Goal: Task Accomplishment & Management: Complete application form

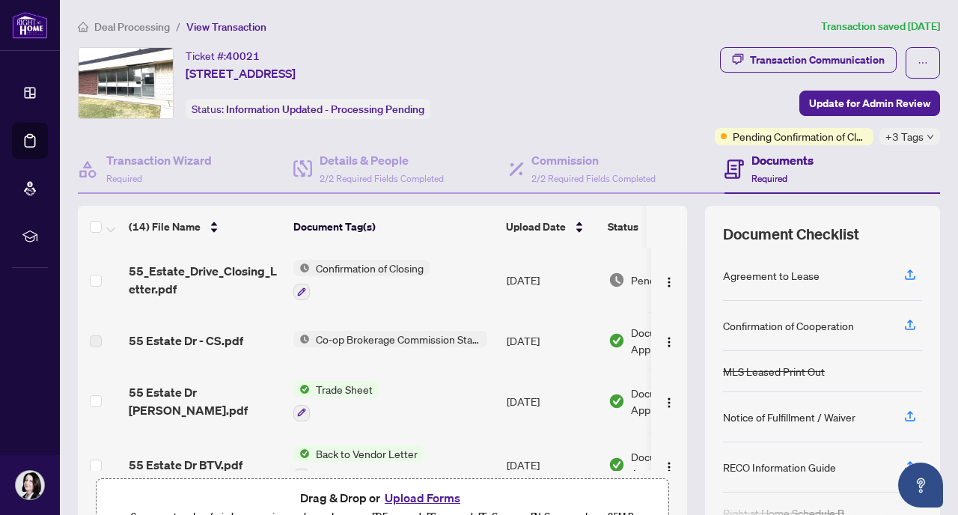
click at [149, 25] on span "Deal Processing" at bounding box center [132, 26] width 76 height 13
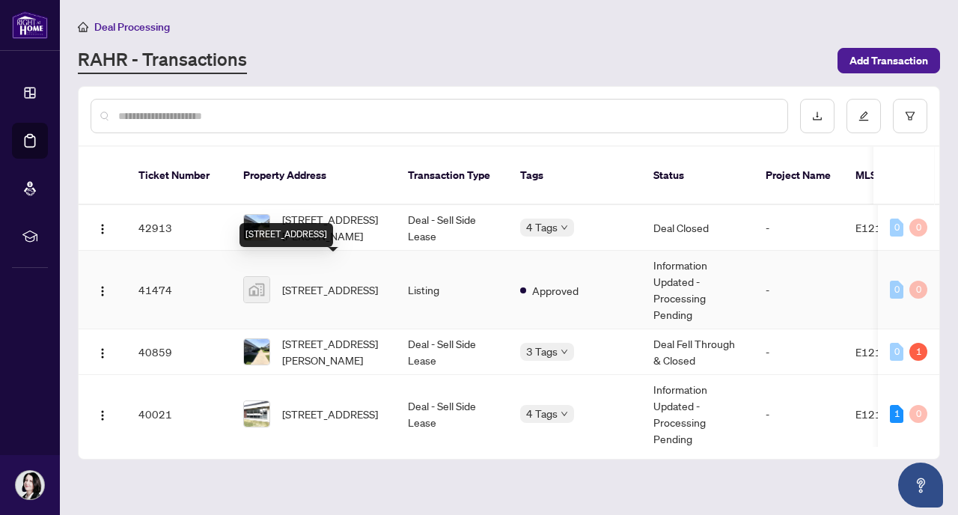
click at [295, 281] on span "[STREET_ADDRESS]" at bounding box center [330, 289] width 96 height 16
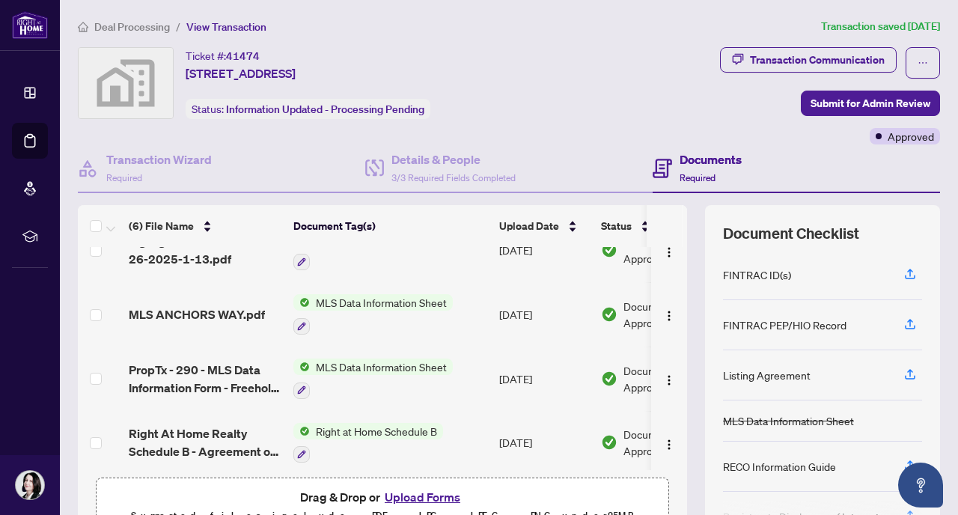
scroll to position [162, 0]
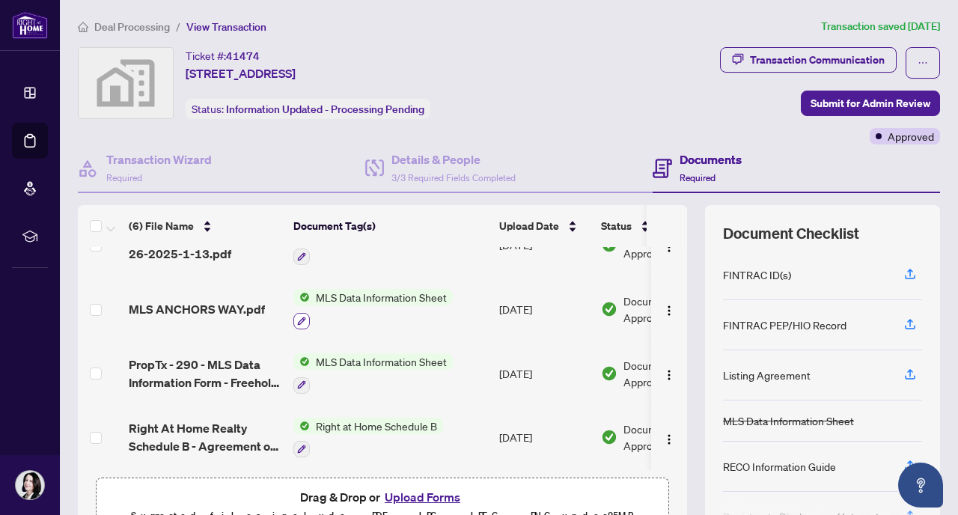
click at [302, 317] on icon "button" at bounding box center [301, 321] width 9 height 9
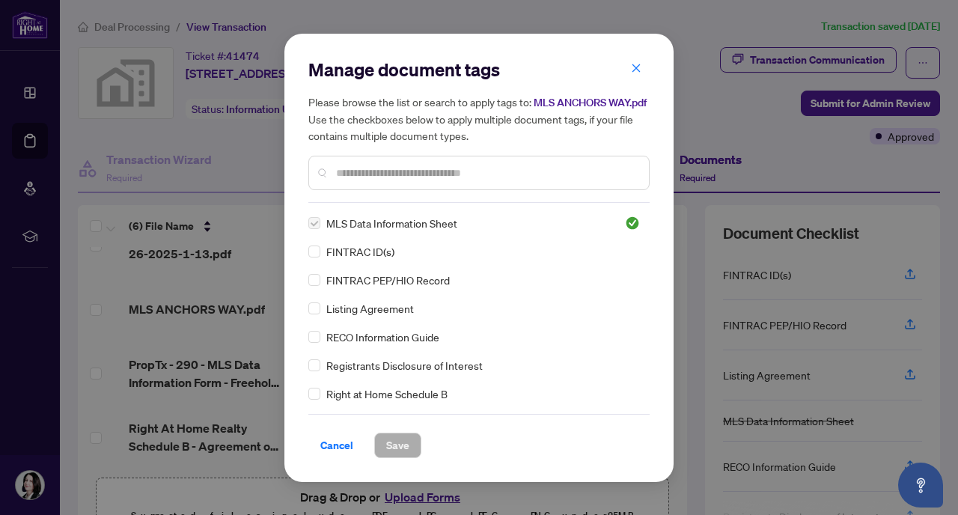
click at [363, 173] on input "text" at bounding box center [486, 173] width 301 height 16
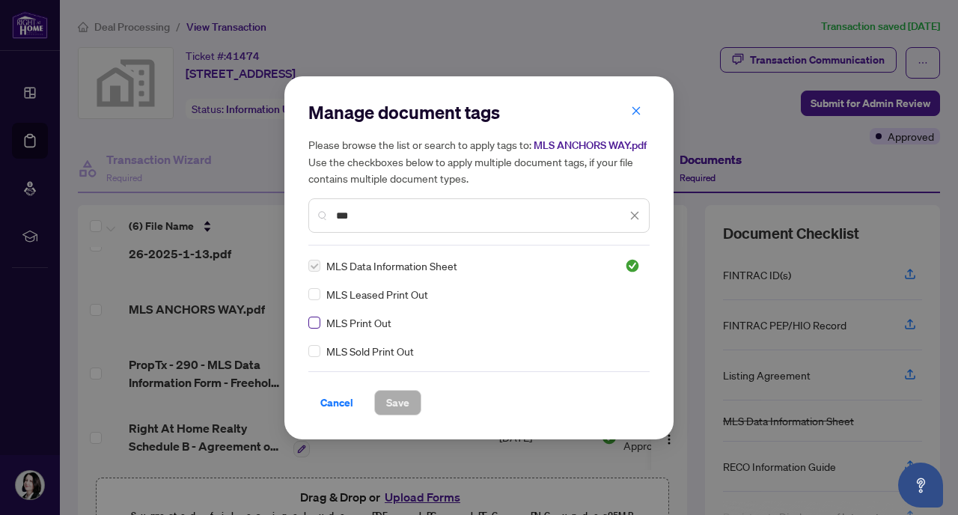
type input "***"
click at [400, 397] on span "Save" at bounding box center [397, 403] width 23 height 24
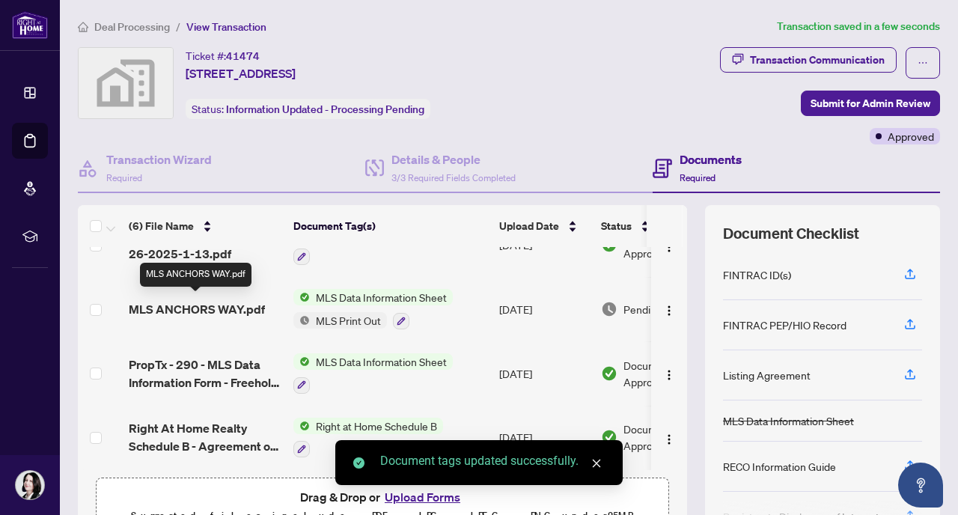
click at [220, 303] on span "MLS ANCHORS WAY.pdf" at bounding box center [197, 309] width 136 height 18
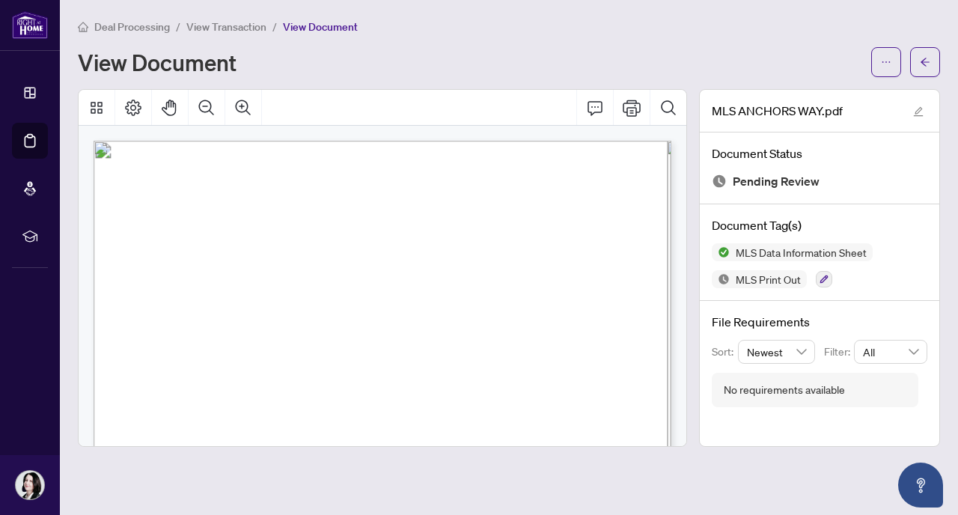
drag, startPoint x: 284, startPoint y: 172, endPoint x: 365, endPoint y: 177, distance: 81.0
click at [365, 177] on span "Listing X12251356 MLS® Data Information" at bounding box center [383, 174] width 298 height 18
click at [222, 20] on span "View Transaction" at bounding box center [226, 26] width 80 height 13
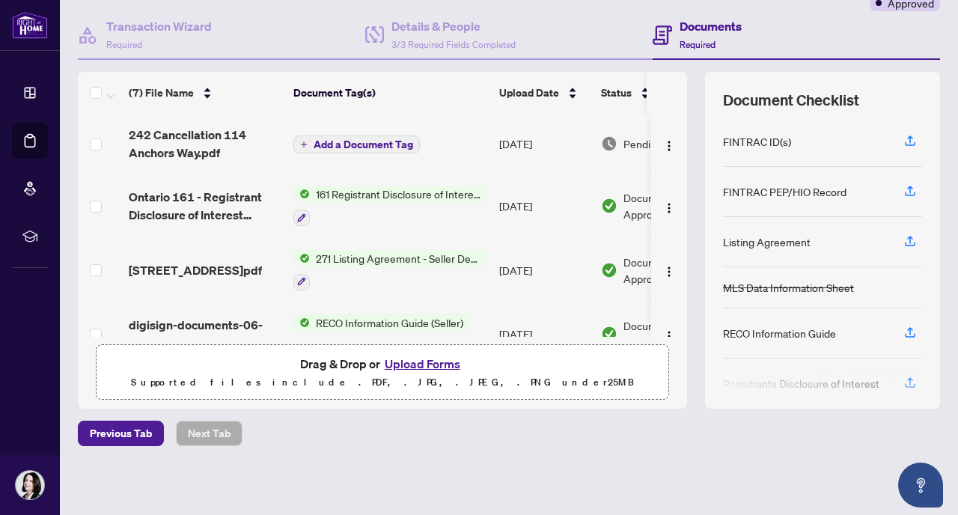
click at [304, 141] on icon "plus" at bounding box center [304, 144] width 1 height 6
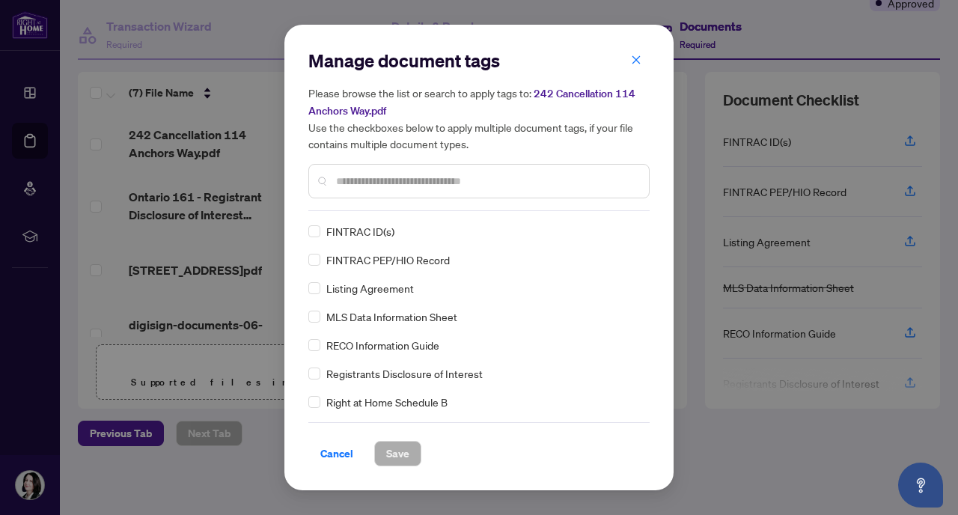
click at [351, 182] on input "text" at bounding box center [486, 181] width 301 height 16
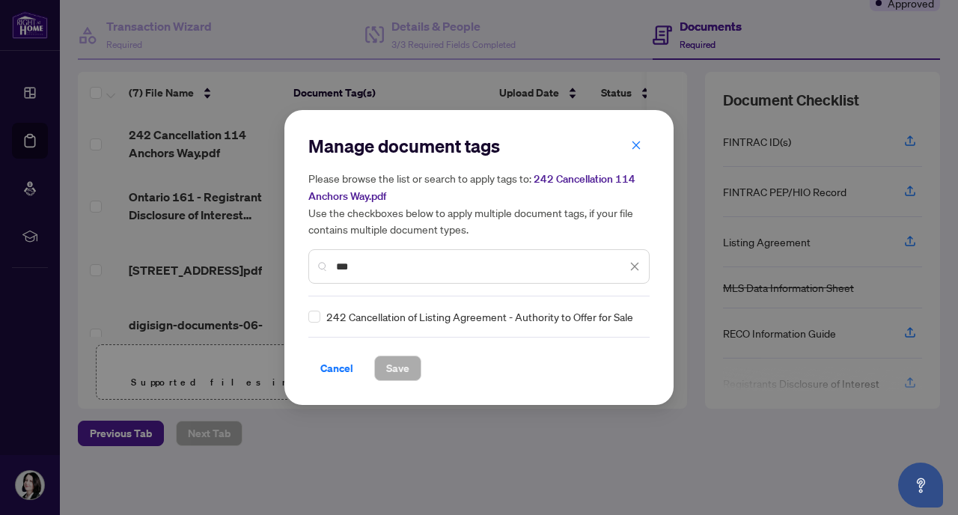
type input "***"
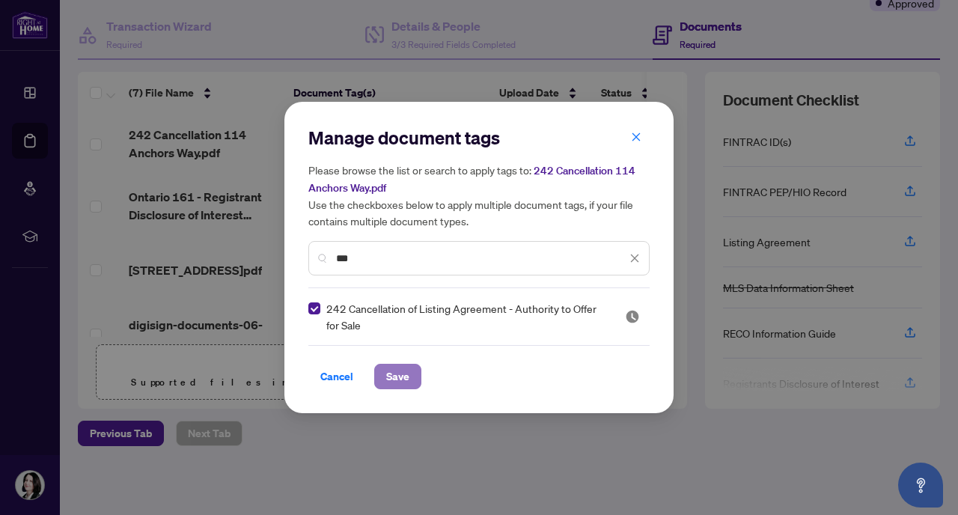
click at [399, 371] on span "Save" at bounding box center [397, 377] width 23 height 24
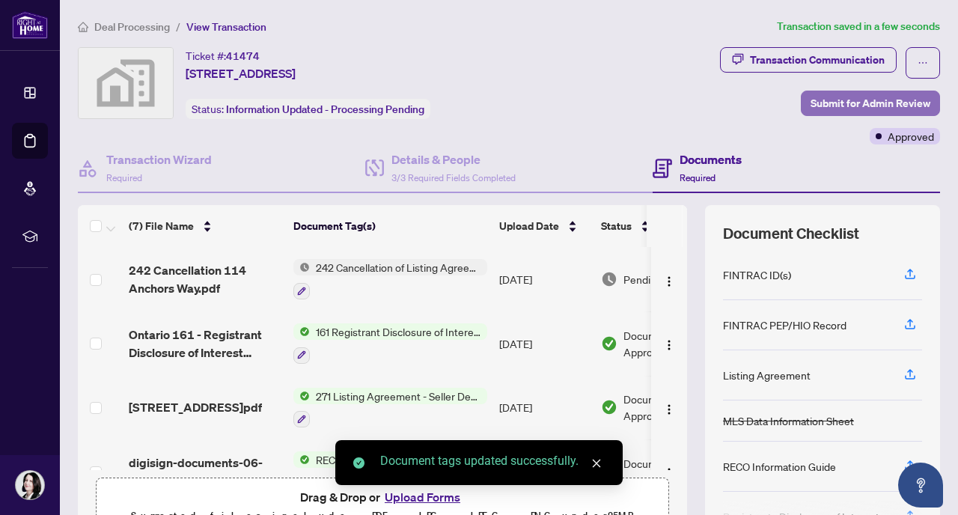
click at [862, 101] on span "Submit for Admin Review" at bounding box center [871, 103] width 120 height 24
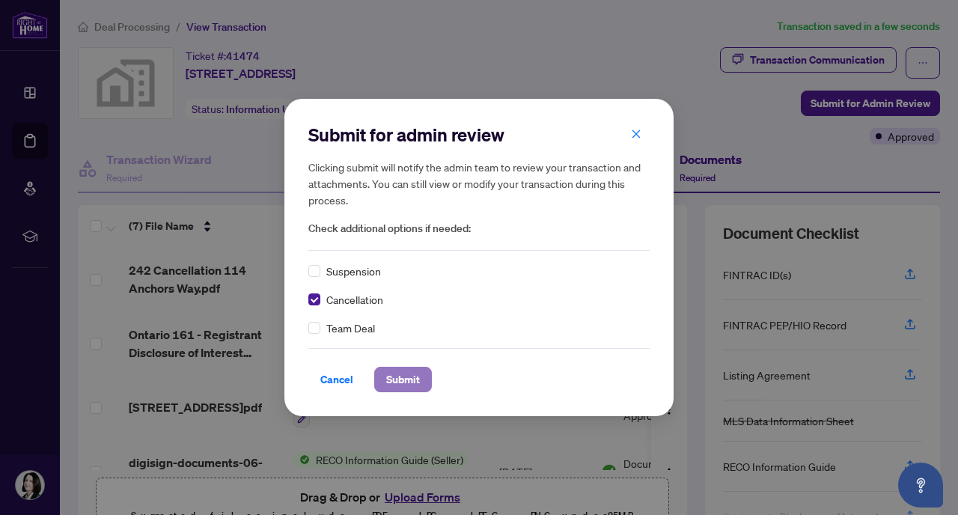
click at [403, 377] on span "Submit" at bounding box center [403, 380] width 34 height 24
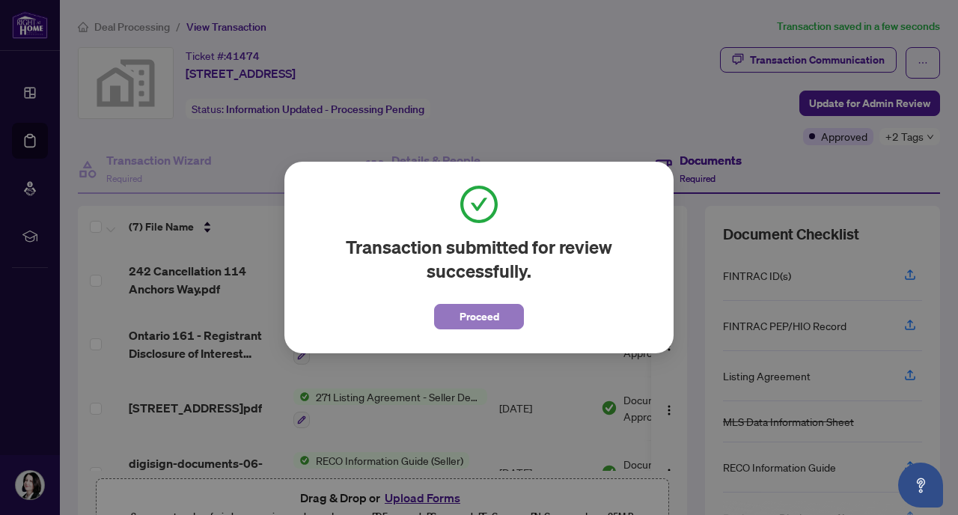
click at [476, 319] on span "Proceed" at bounding box center [480, 317] width 40 height 24
